Goal: Transaction & Acquisition: Obtain resource

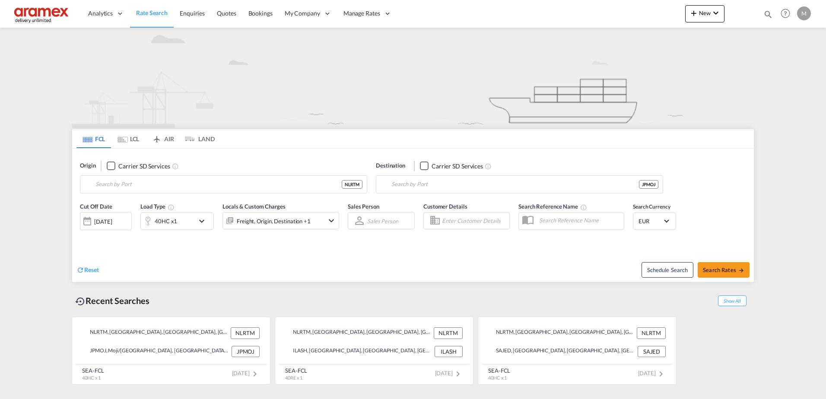
type input "[GEOGRAPHIC_DATA], NLRTM"
type input "Moji/Kitakyushu, JPMOJ"
click at [206, 216] on md-icon "icon-chevron-down" at bounding box center [204, 221] width 15 height 10
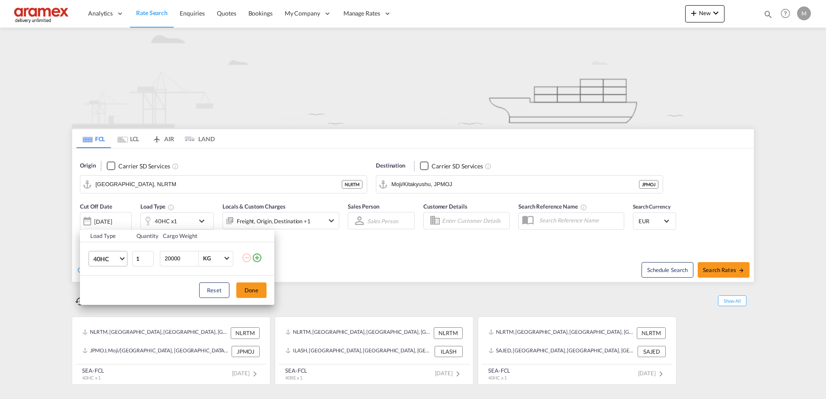
click at [117, 257] on span "40HC" at bounding box center [105, 259] width 25 height 9
click at [122, 215] on md-option "20GP" at bounding box center [115, 217] width 59 height 21
click at [175, 260] on input "20000" at bounding box center [181, 258] width 35 height 15
type input "5000"
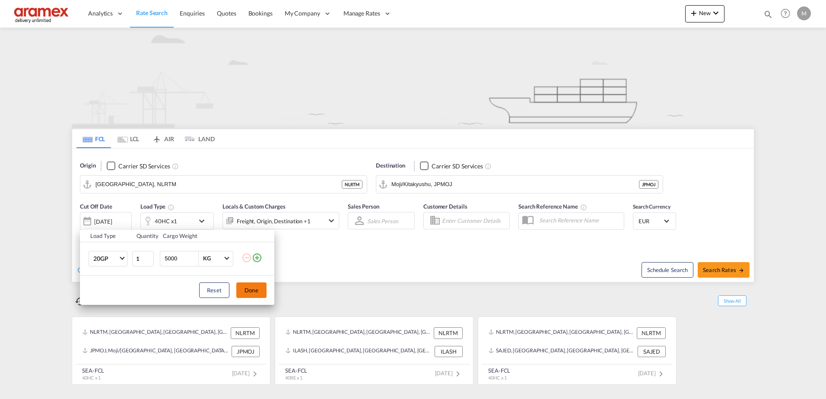
click at [244, 288] on button "Done" at bounding box center [251, 291] width 30 height 16
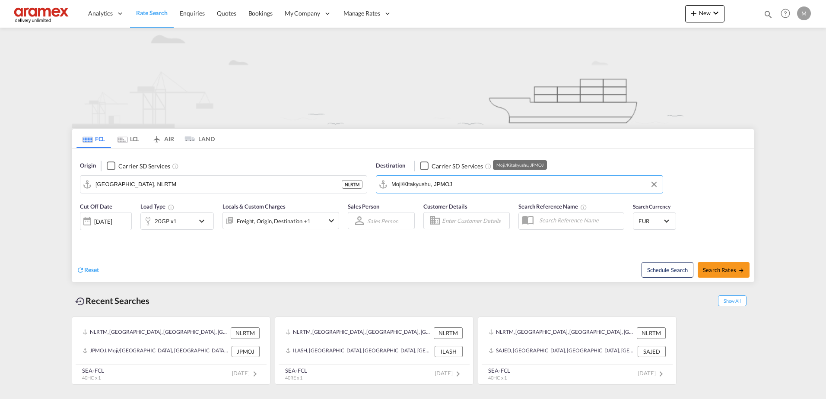
click at [467, 182] on input "Moji/Kitakyushu, JPMOJ" at bounding box center [524, 184] width 267 height 13
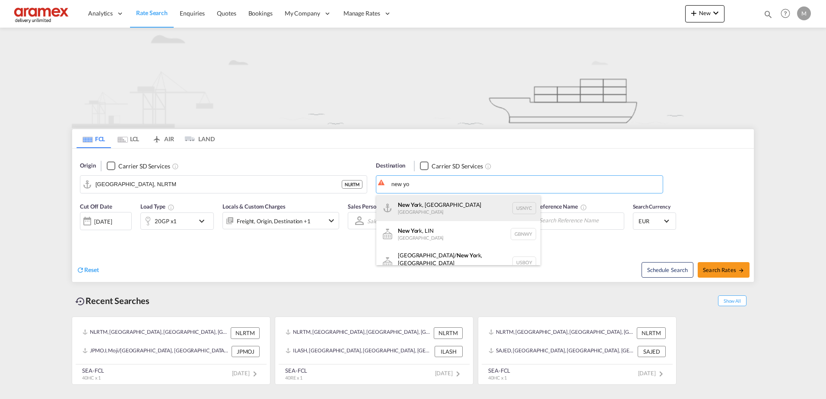
click at [426, 210] on div "New Yo rk, [GEOGRAPHIC_DATA] [GEOGRAPHIC_DATA] USNYC" at bounding box center [458, 208] width 164 height 26
type input "[US_STATE], [GEOGRAPHIC_DATA], USNYC"
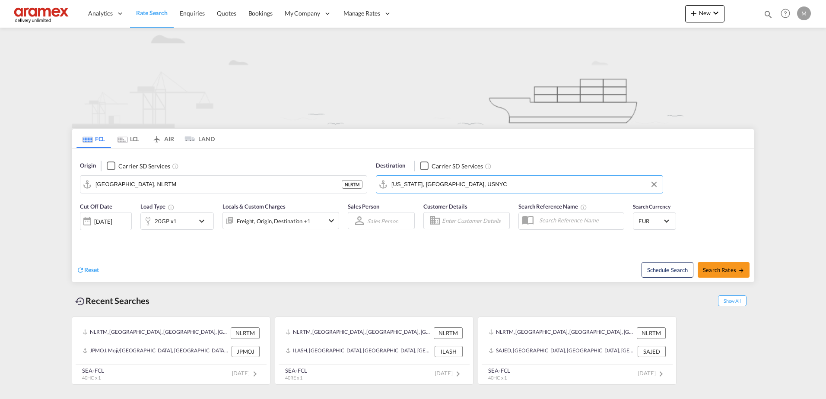
click at [280, 266] on div "Reset" at bounding box center [245, 263] width 339 height 24
click at [659, 264] on button "Search Rates" at bounding box center [724, 270] width 52 height 16
type input "NLRTM to USNYC / [DATE]"
